Goal: Information Seeking & Learning: Learn about a topic

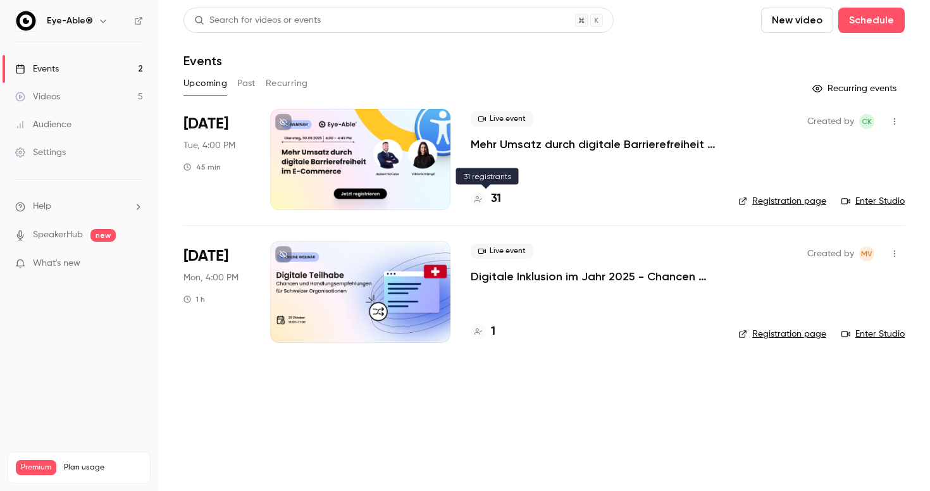
click at [497, 202] on h4 "31" at bounding box center [496, 198] width 10 height 17
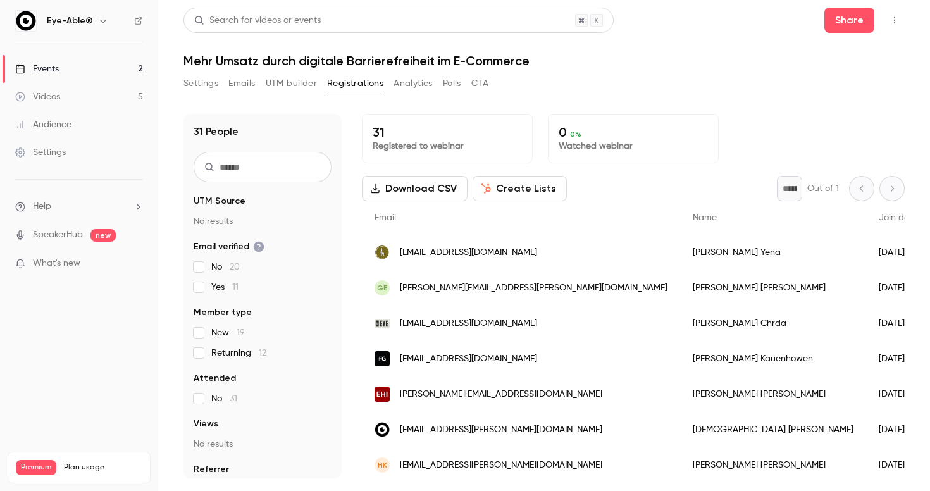
click at [69, 65] on link "Events 2" at bounding box center [79, 69] width 158 height 28
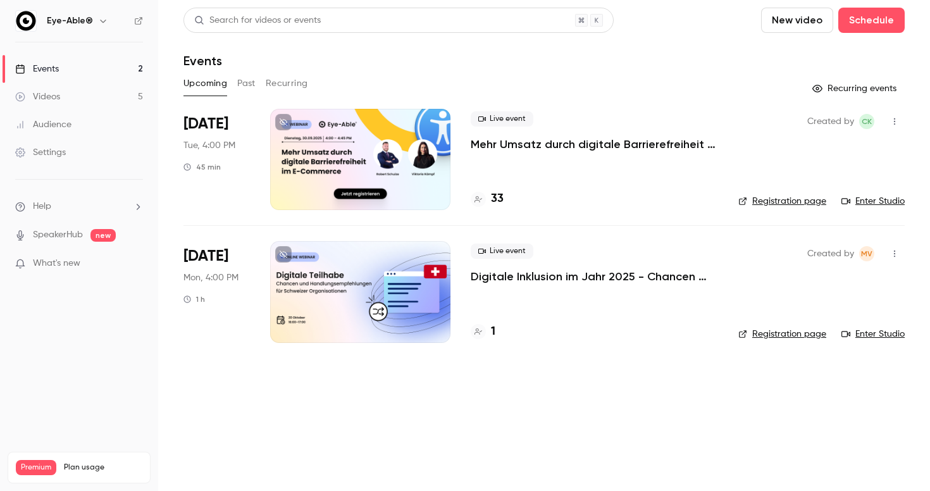
click at [495, 194] on h4 "33" at bounding box center [497, 198] width 13 height 17
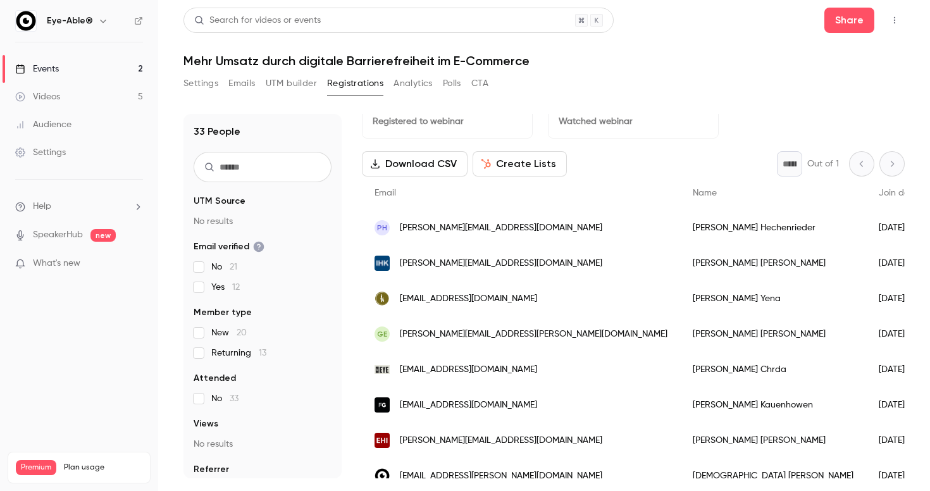
scroll to position [40, 0]
